Goal: Transaction & Acquisition: Purchase product/service

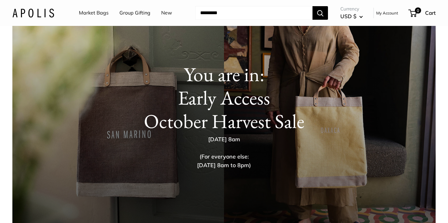
scroll to position [50, 0]
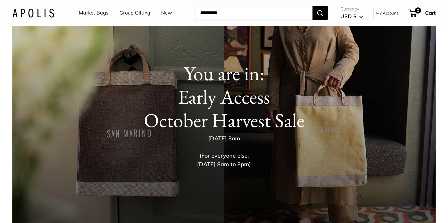
click at [93, 11] on link "Market Bags" at bounding box center [94, 12] width 30 height 9
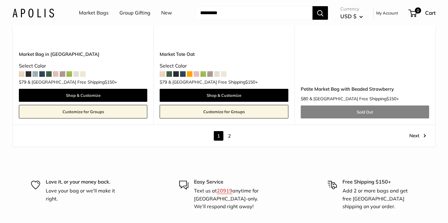
scroll to position [3474, 0]
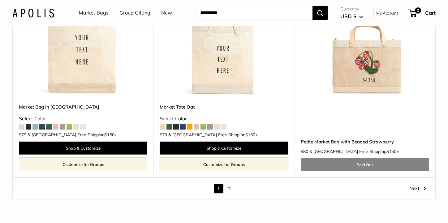
click at [230, 189] on link "2" at bounding box center [229, 189] width 10 height 10
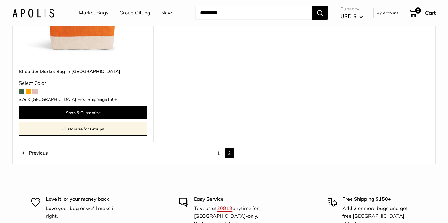
scroll to position [864, 0]
